Goal: Task Accomplishment & Management: Manage account settings

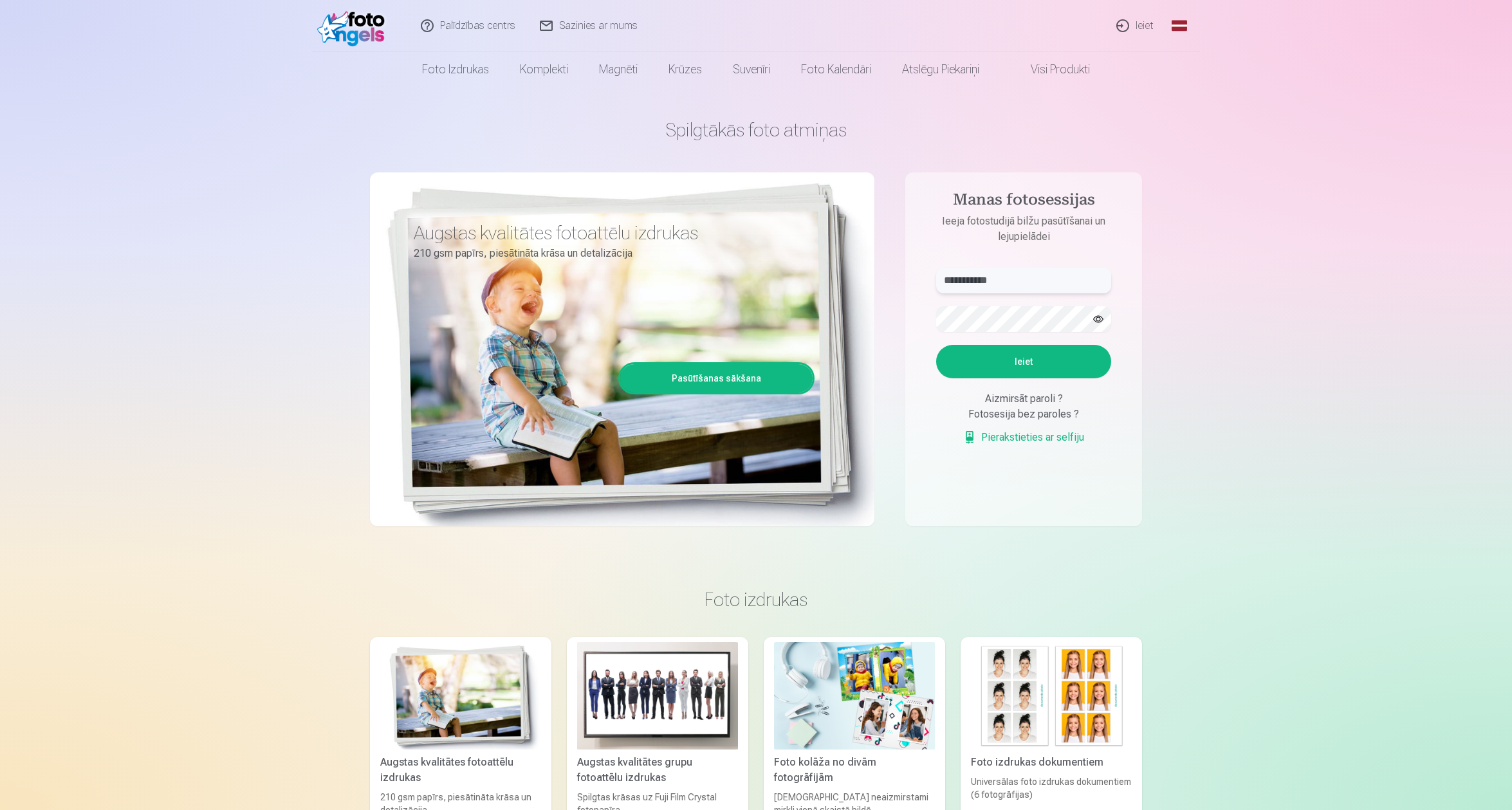
type input "**********"
click at [1002, 368] on button "Ieiet" at bounding box center [1024, 362] width 175 height 34
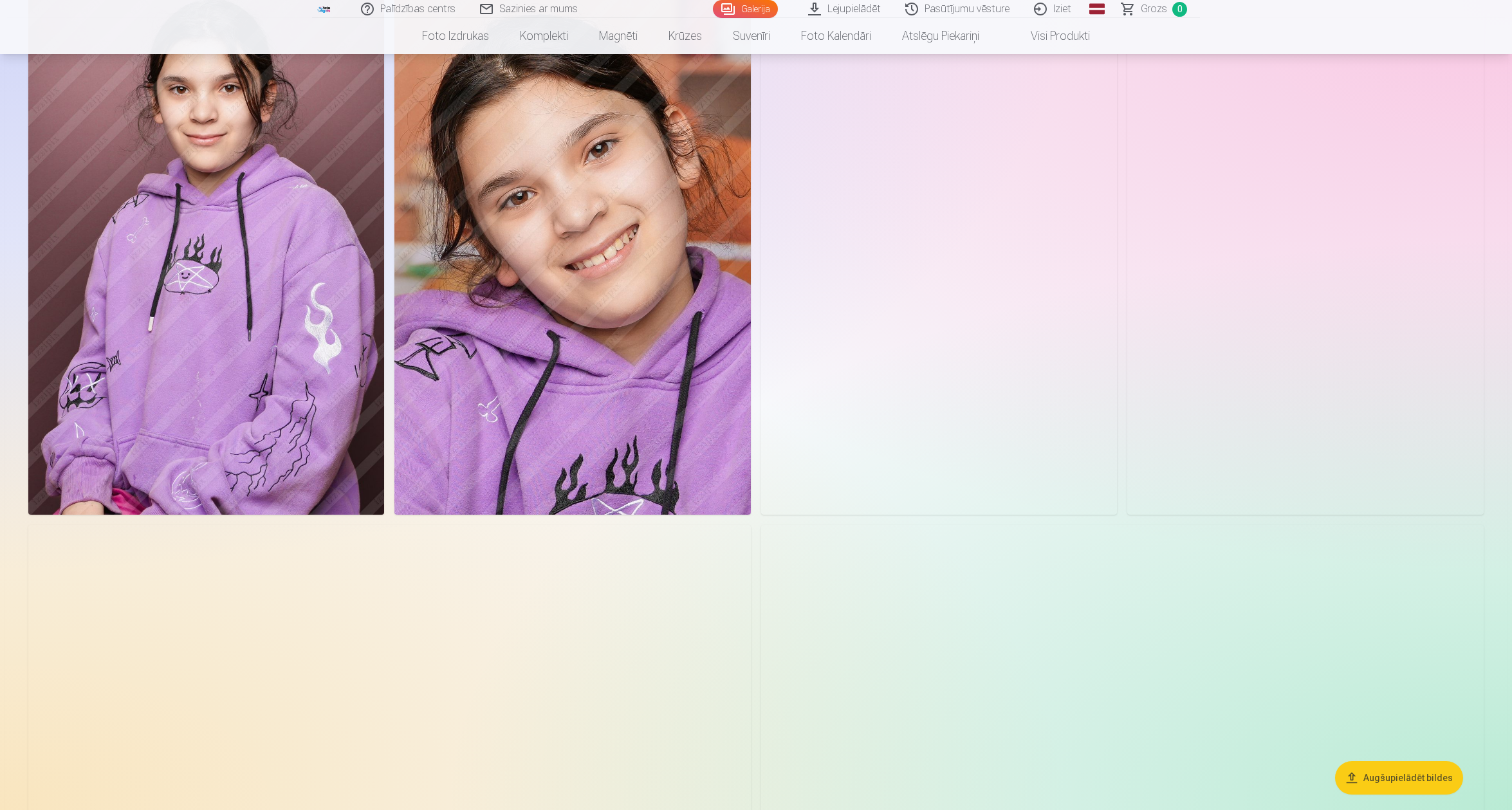
scroll to position [3721, 0]
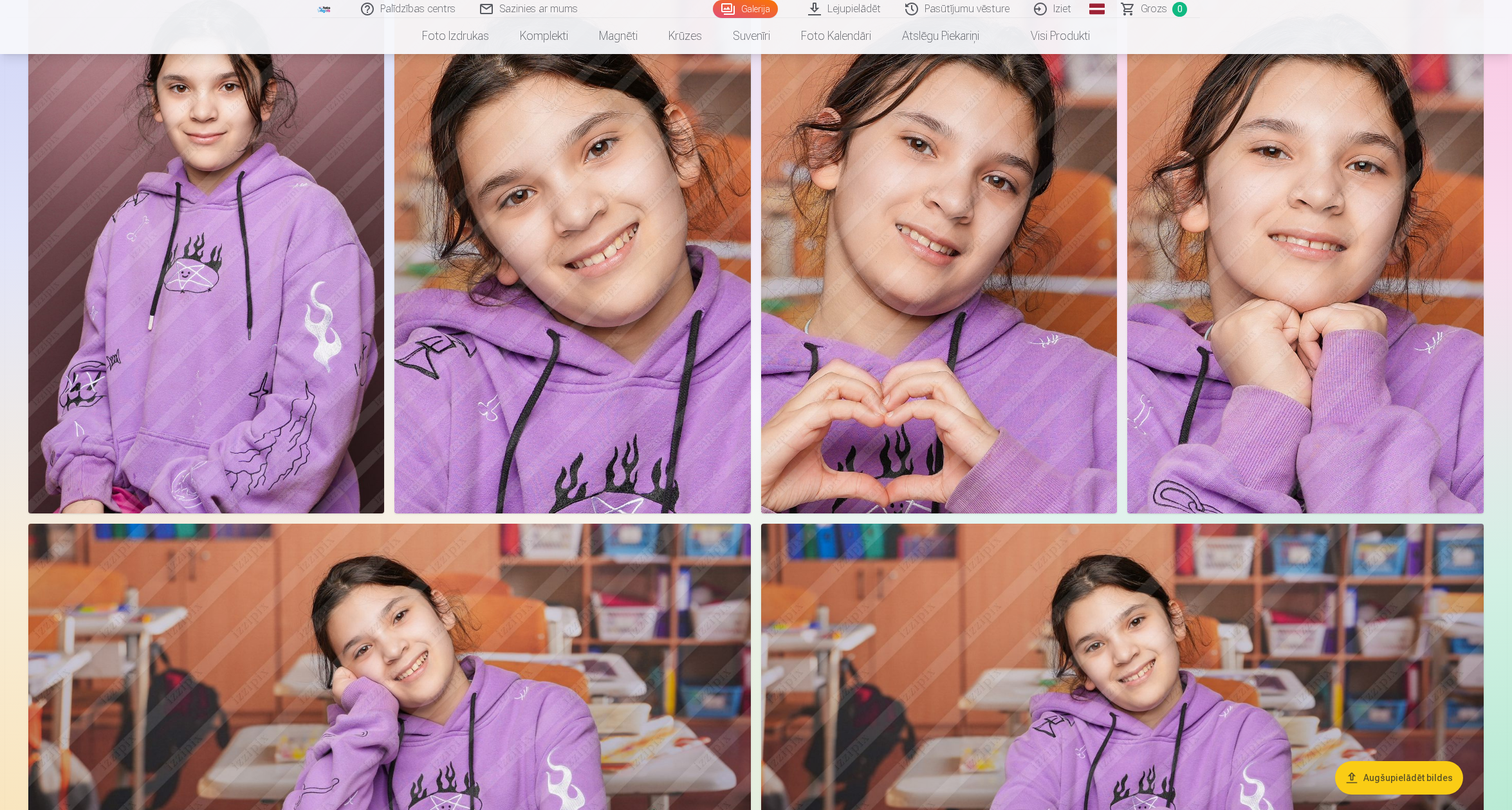
click at [613, 632] on img at bounding box center [390, 765] width 723 height 481
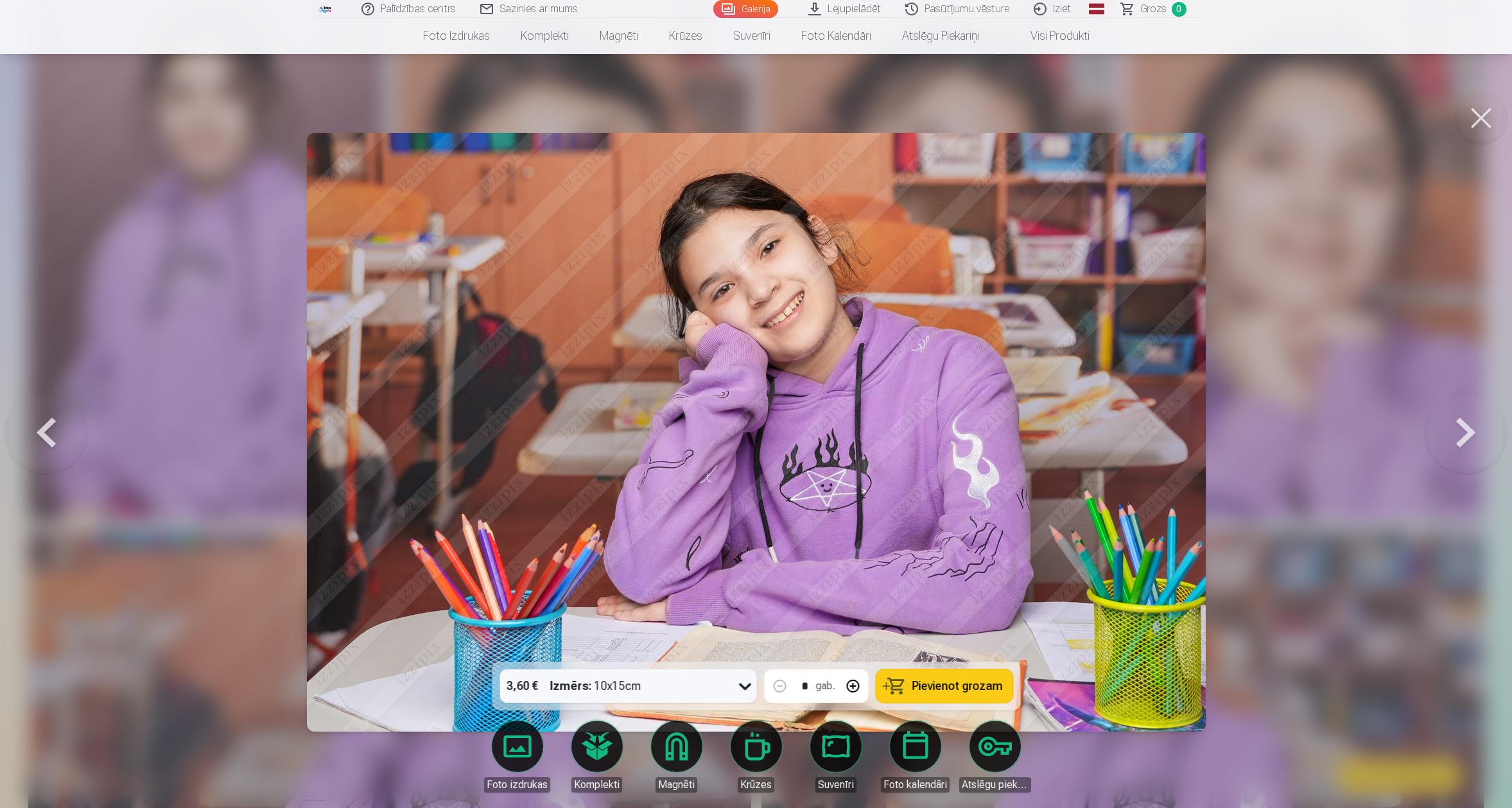
click at [268, 411] on div at bounding box center [756, 404] width 1512 height 808
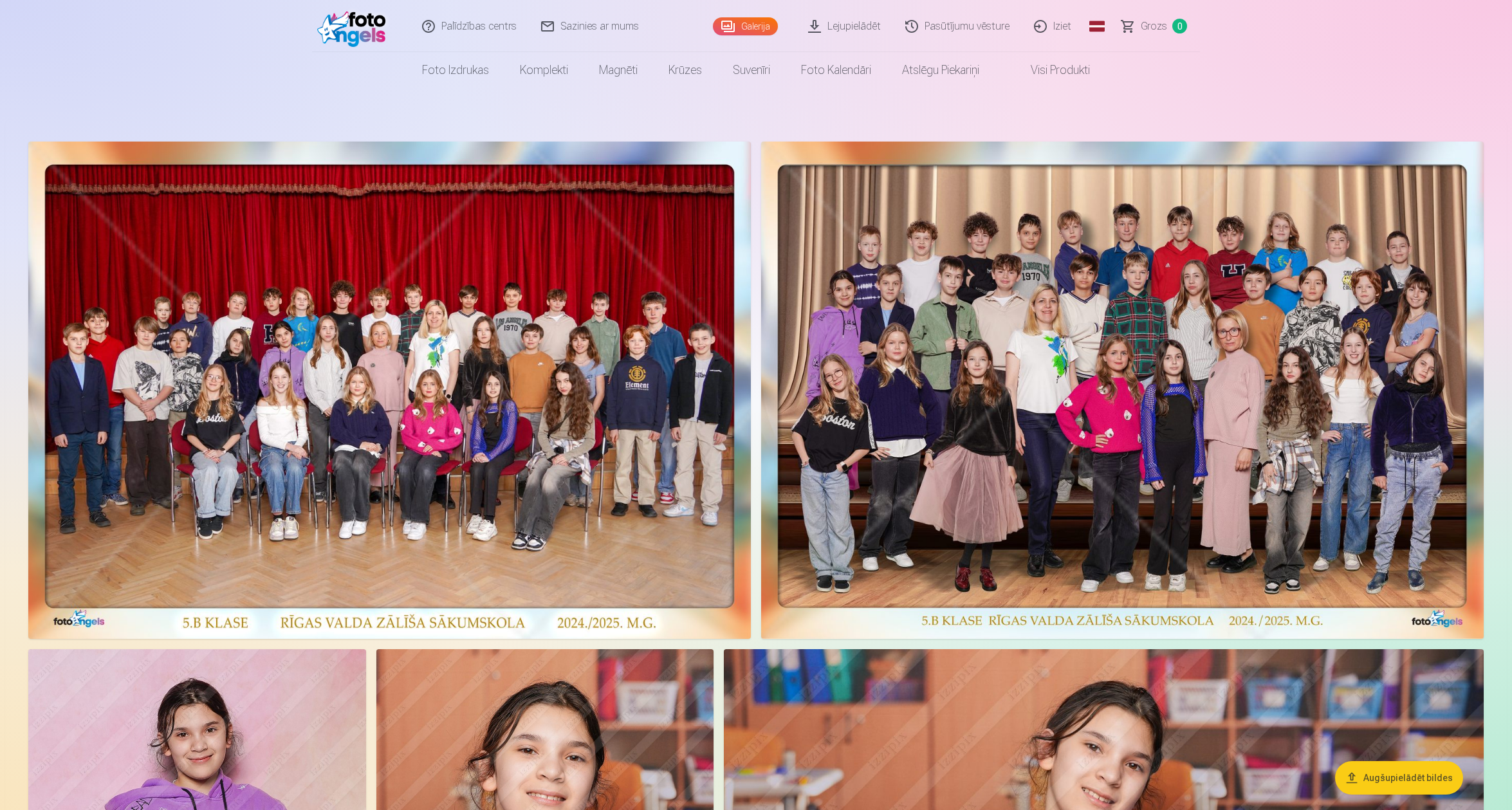
scroll to position [0, 0]
click at [538, 490] on img at bounding box center [390, 390] width 723 height 498
click at [864, 19] on link "Lejupielādēt" at bounding box center [846, 25] width 97 height 51
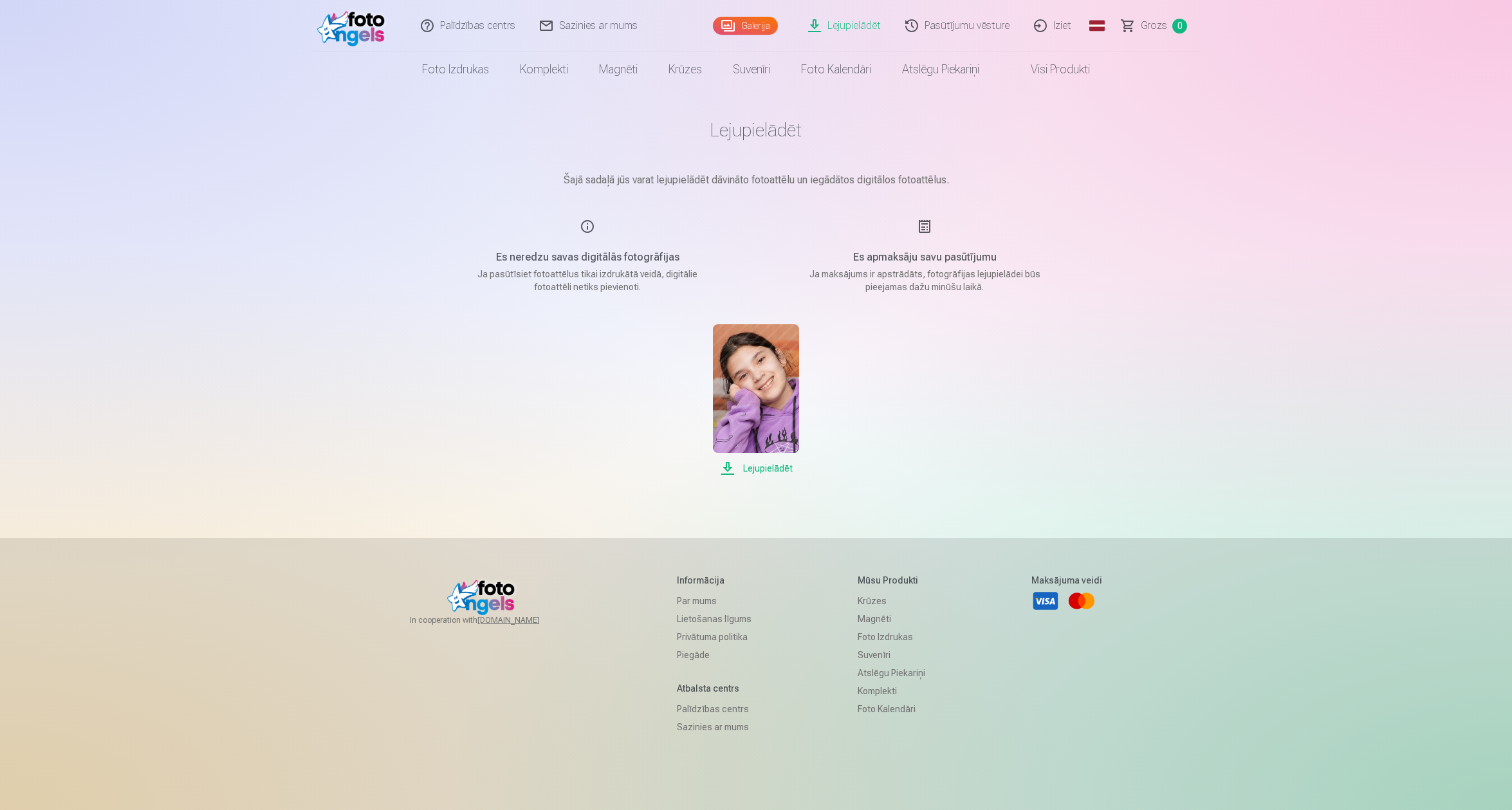
drag, startPoint x: 778, startPoint y: 470, endPoint x: 805, endPoint y: 464, distance: 27.7
click at [778, 470] on span "Lejupielādēt" at bounding box center [756, 468] width 86 height 16
click at [749, 29] on link "Galerija" at bounding box center [746, 26] width 65 height 18
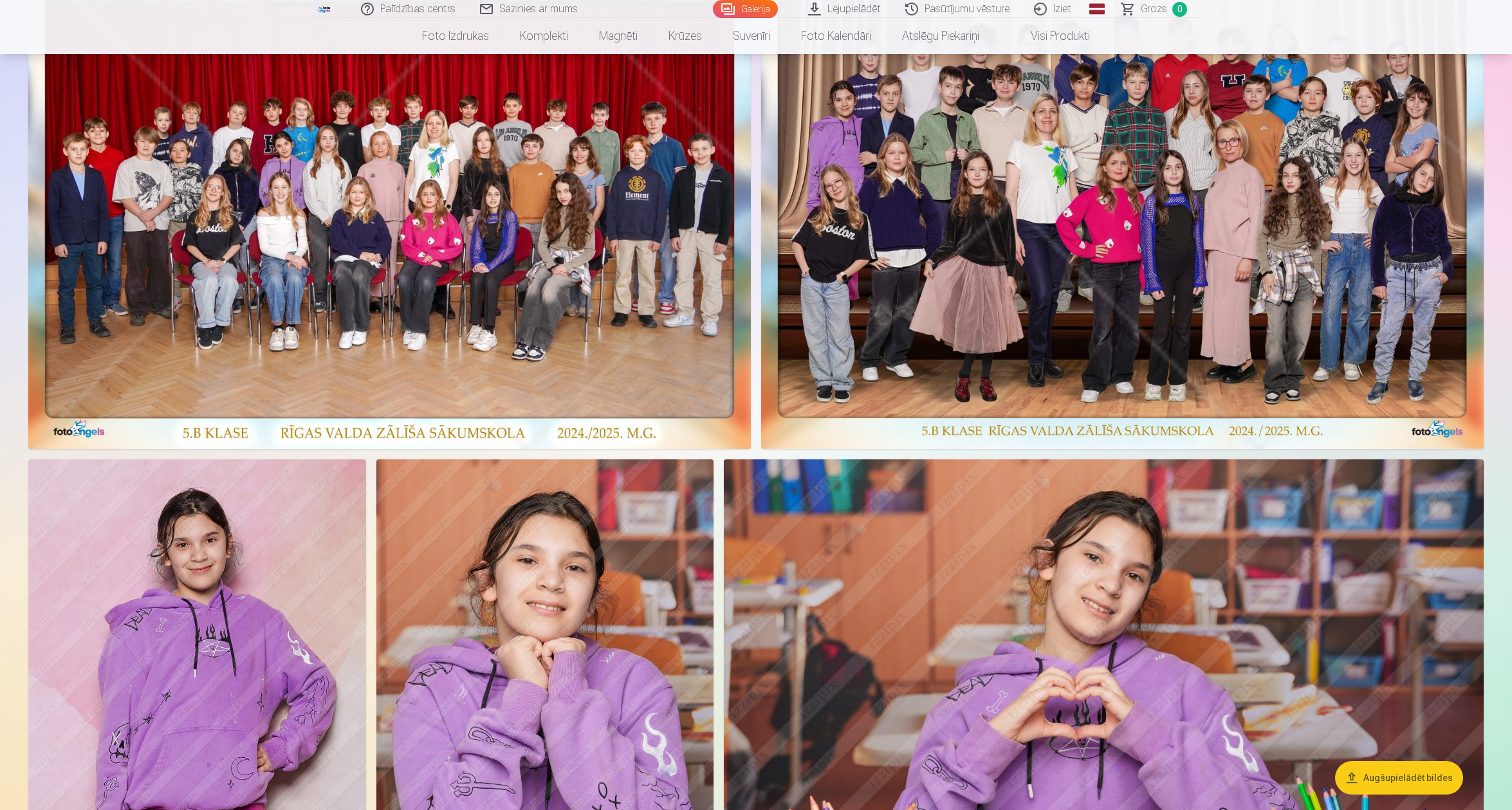
scroll to position [585, 0]
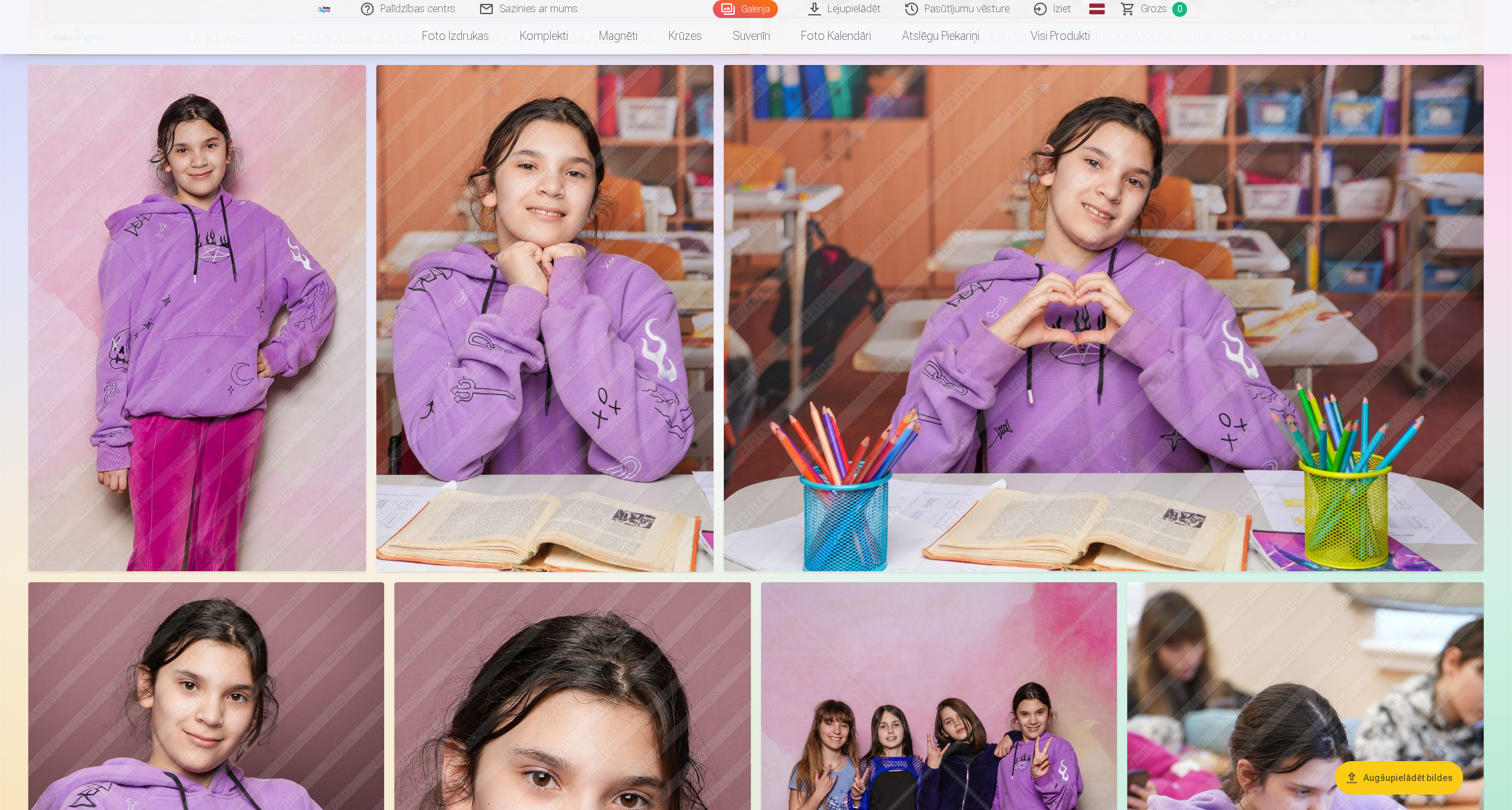
click at [1383, 198] on img at bounding box center [1104, 318] width 760 height 507
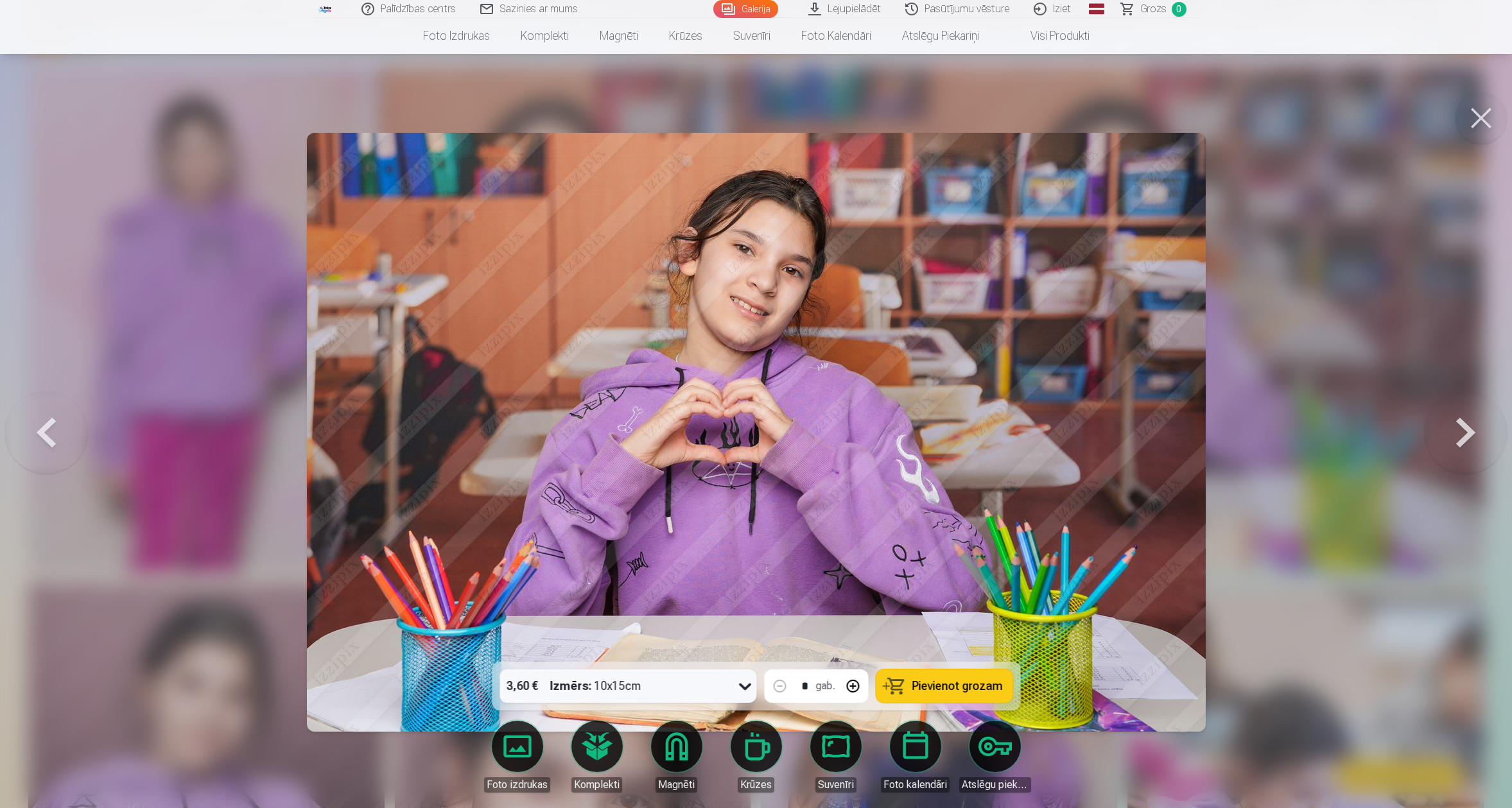
click at [1362, 206] on div at bounding box center [756, 404] width 1512 height 808
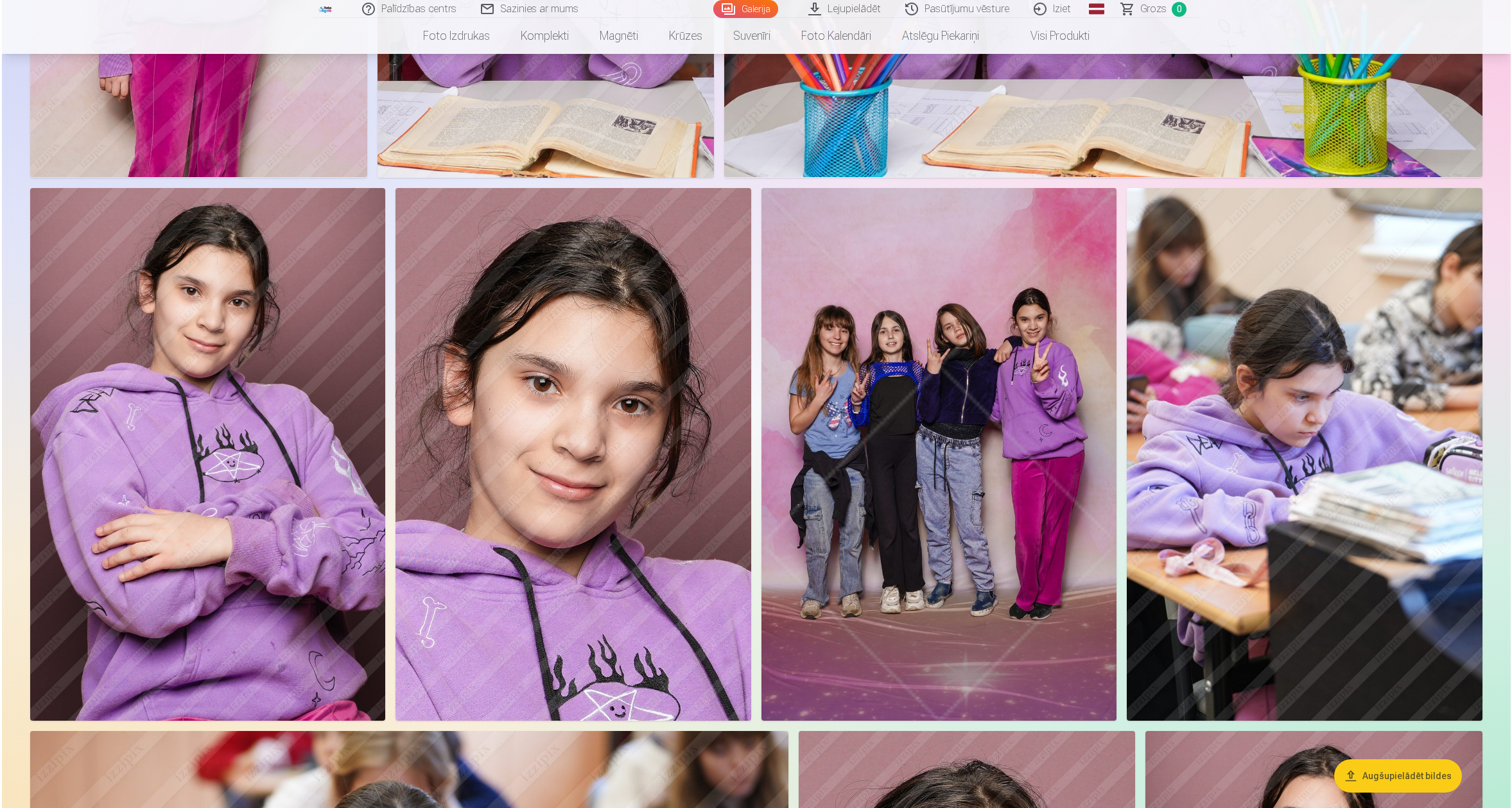
scroll to position [978, 0]
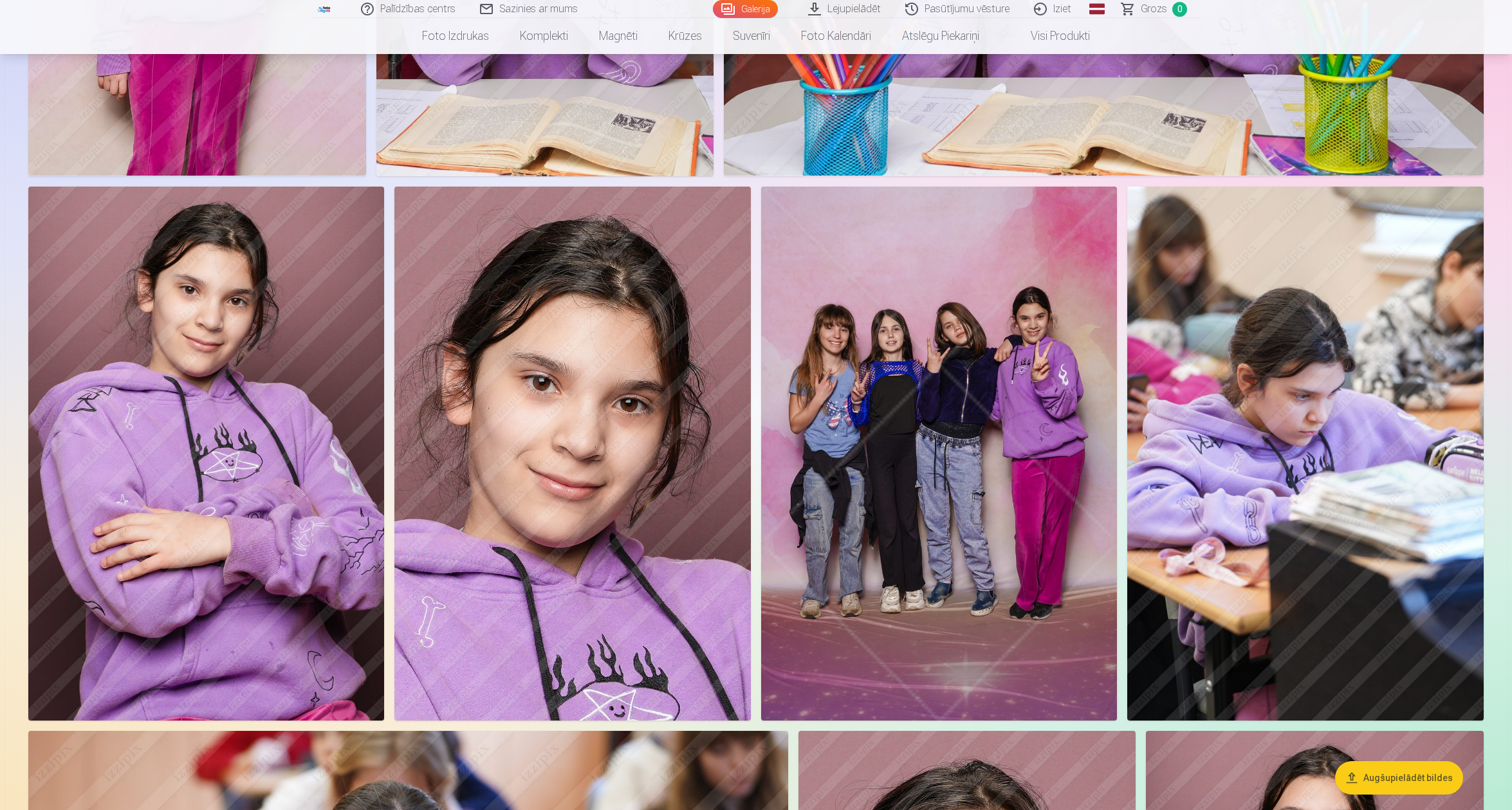
click at [1039, 639] on img at bounding box center [939, 453] width 357 height 535
